Goal: Book appointment/travel/reservation

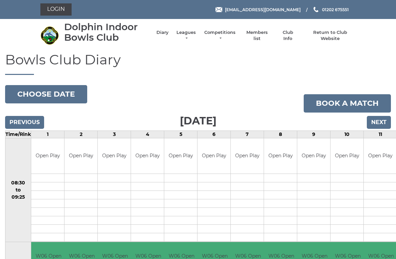
click at [384, 121] on input "Next" at bounding box center [379, 122] width 24 height 13
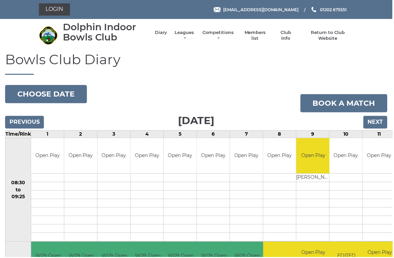
click at [381, 122] on input "Next" at bounding box center [376, 122] width 24 height 13
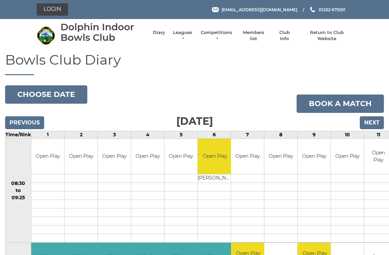
scroll to position [2, 0]
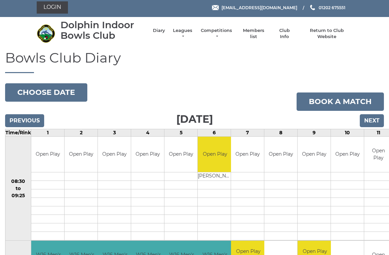
click at [32, 123] on input "Previous" at bounding box center [24, 120] width 39 height 13
click at [19, 114] on input "Previous" at bounding box center [24, 120] width 39 height 13
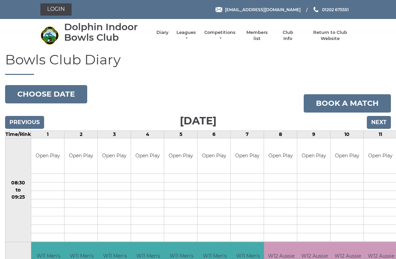
scroll to position [3, 0]
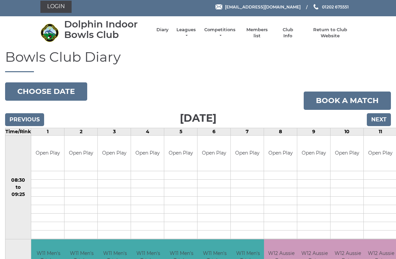
click at [25, 116] on input "Previous" at bounding box center [24, 119] width 39 height 13
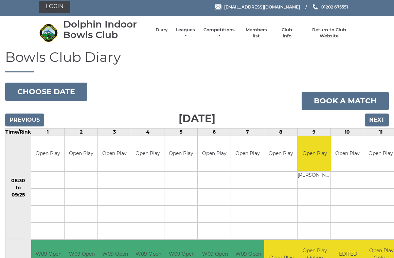
click at [25, 117] on input "Previous" at bounding box center [24, 119] width 39 height 13
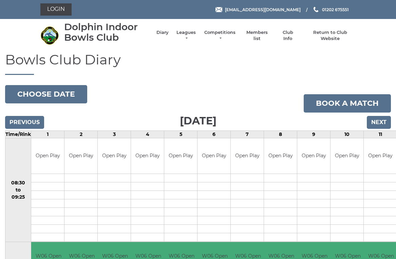
click at [30, 119] on input "Previous" at bounding box center [24, 122] width 39 height 13
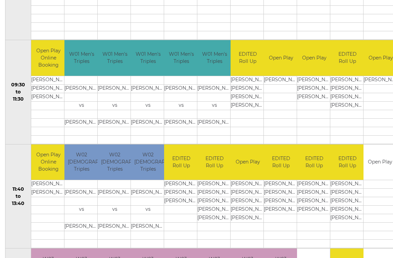
scroll to position [170, 0]
